Goal: Information Seeking & Learning: Understand process/instructions

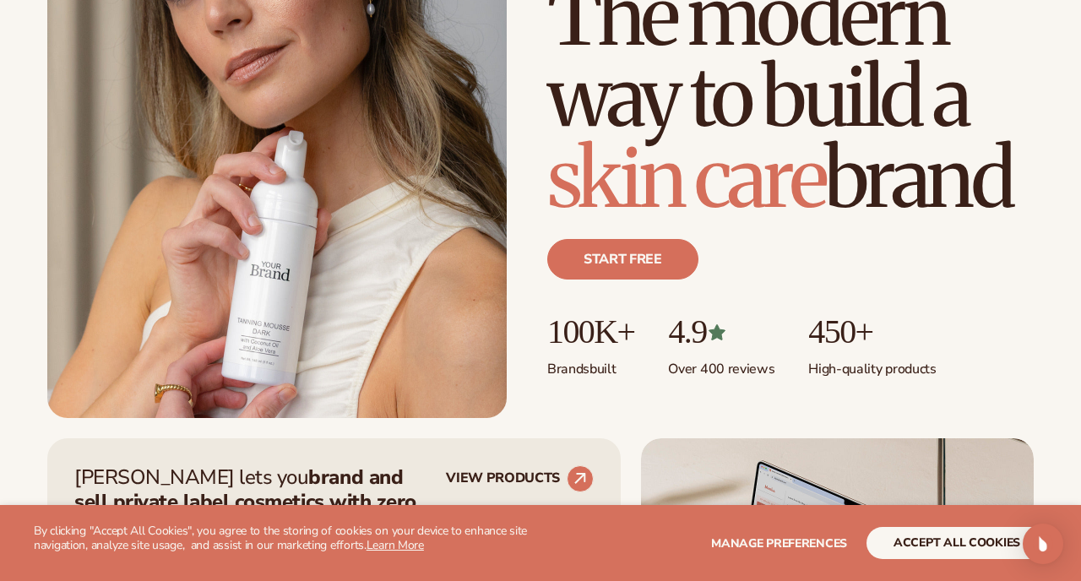
scroll to position [267, 0]
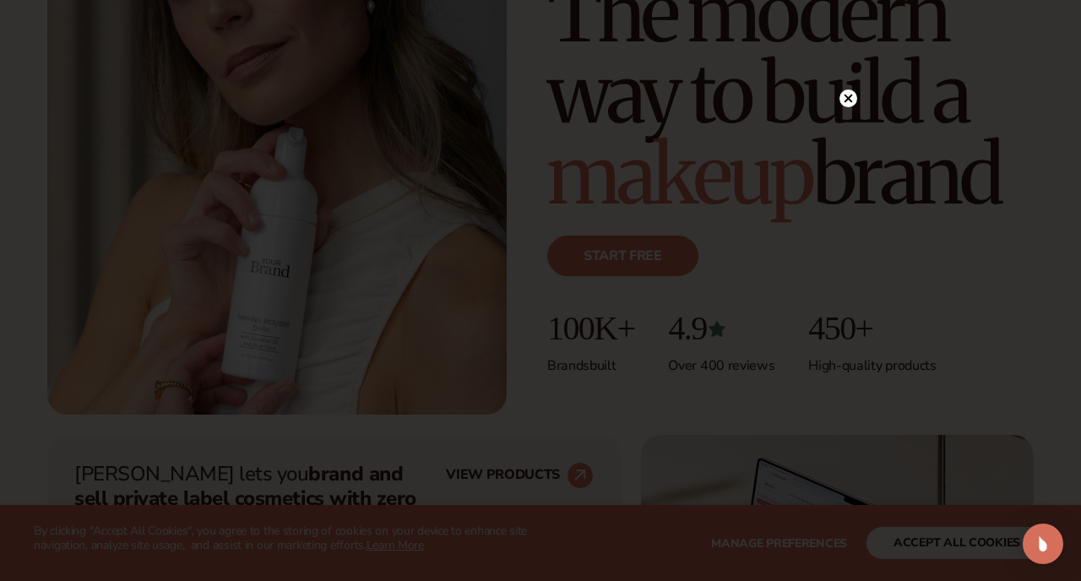
click at [846, 100] on icon at bounding box center [848, 98] width 8 height 8
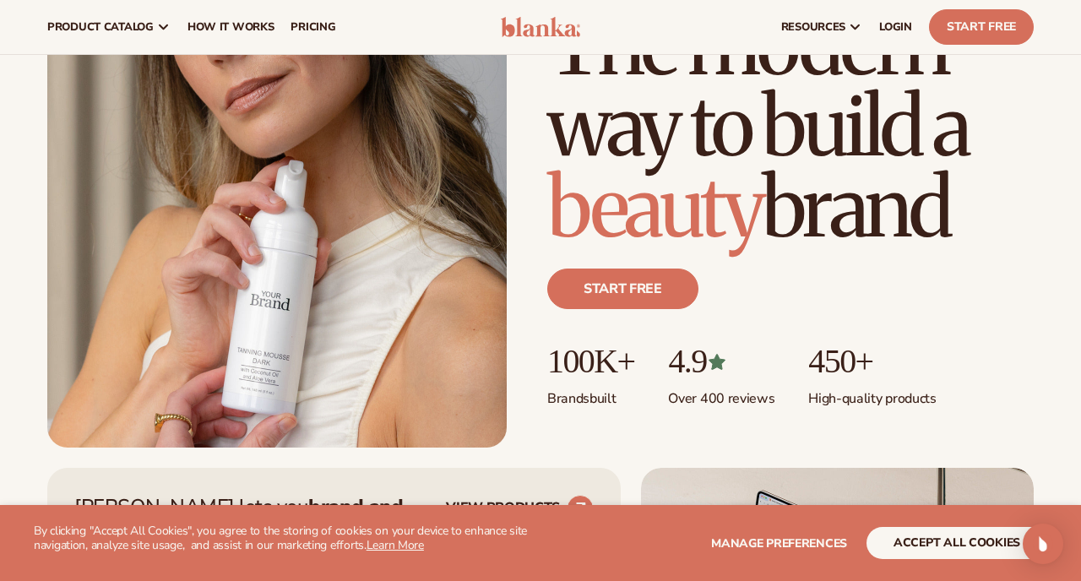
scroll to position [0, 0]
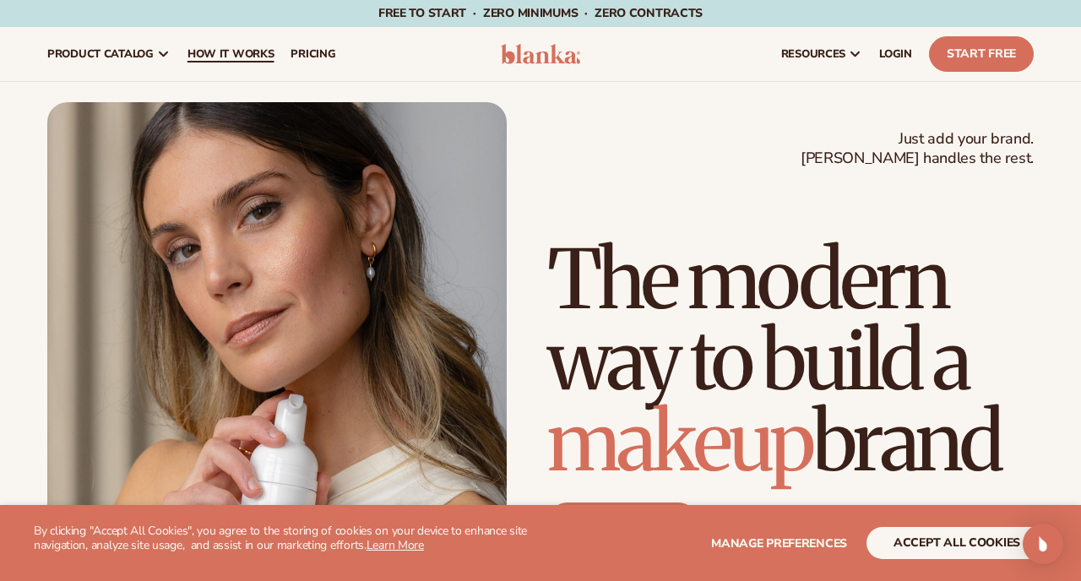
click at [244, 52] on span "How It Works" at bounding box center [230, 54] width 87 height 14
